Goal: Task Accomplishment & Management: Complete application form

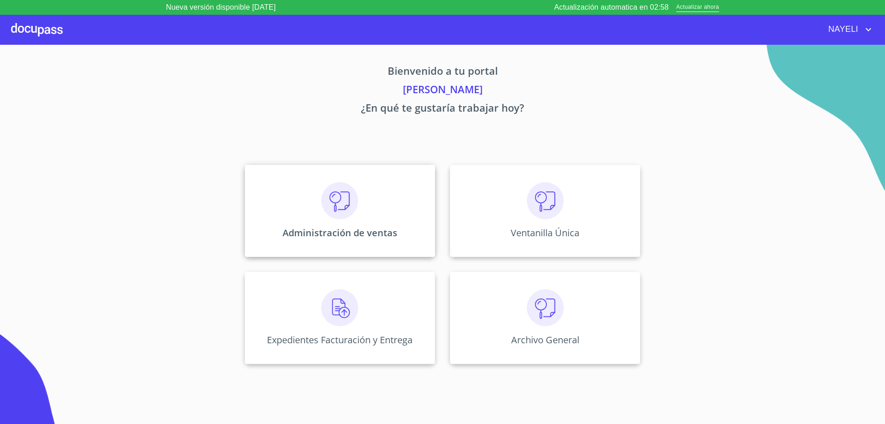
click at [354, 228] on div "Administración de ventas" at bounding box center [340, 211] width 190 height 92
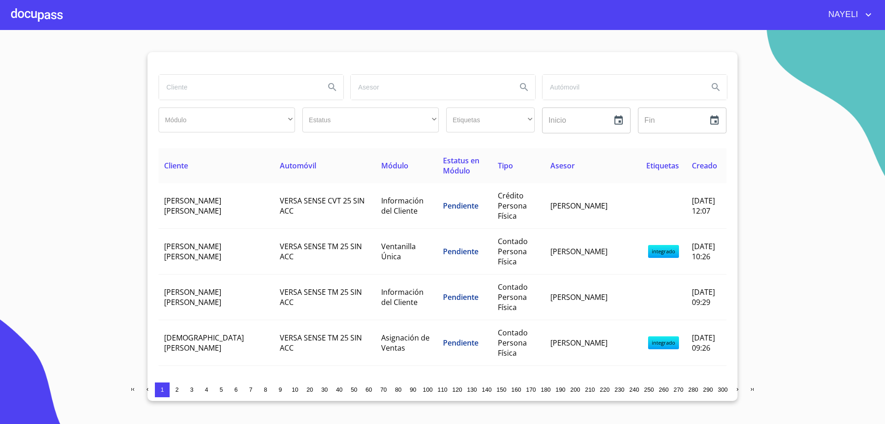
click at [211, 84] on input "search" at bounding box center [238, 87] width 159 height 25
type input "[PERSON_NAME]"
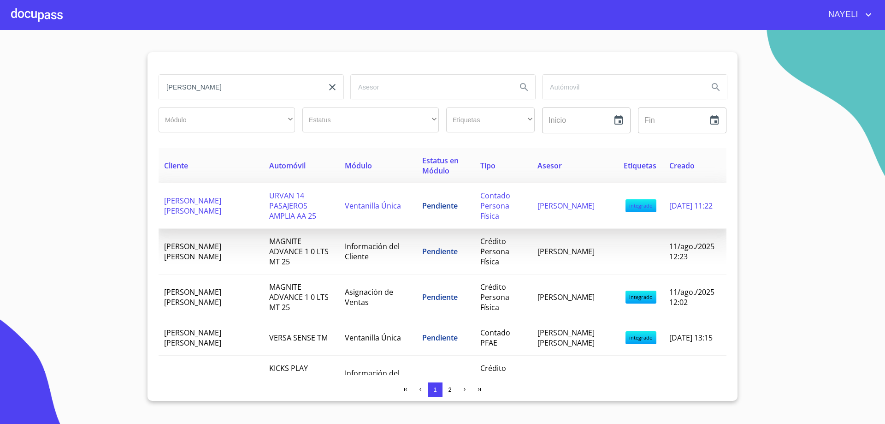
click at [246, 212] on td "[PERSON_NAME] [PERSON_NAME]" at bounding box center [211, 206] width 105 height 46
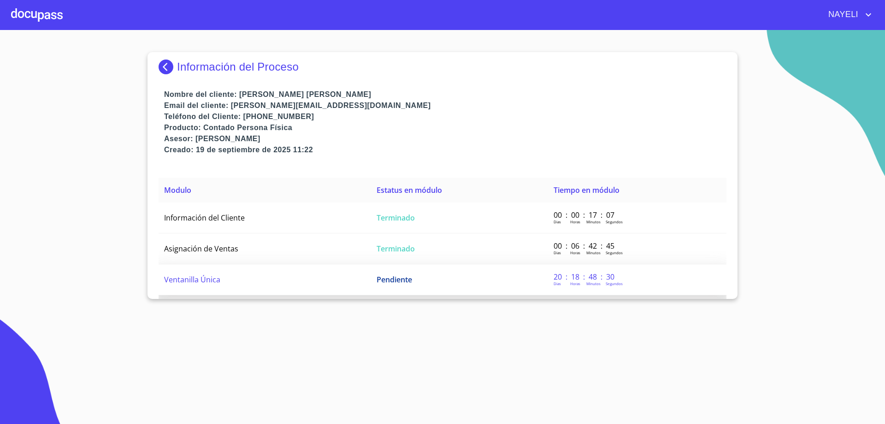
click at [203, 279] on span "Ventanilla Única" at bounding box center [192, 279] width 56 height 10
